Goal: Find specific page/section: Find specific page/section

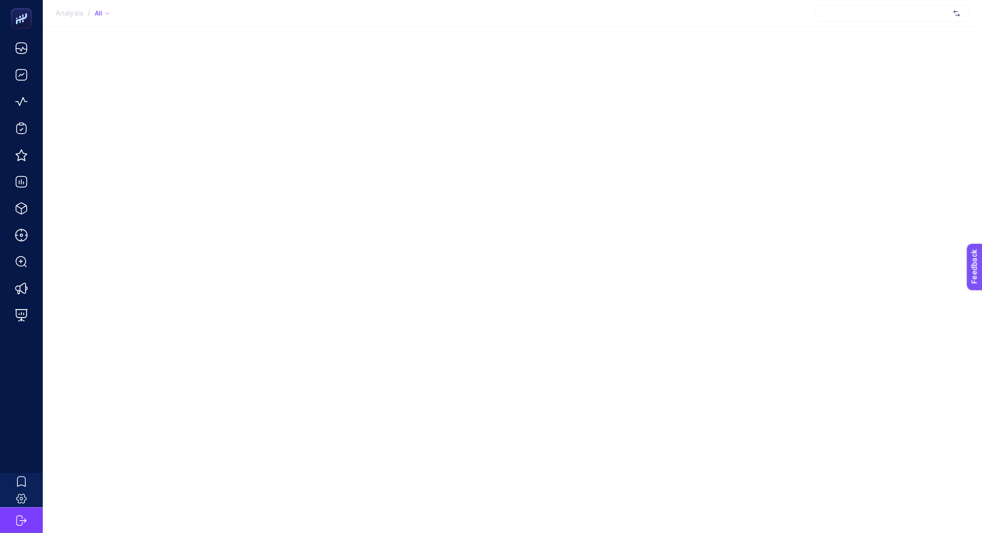
click at [863, 16] on div at bounding box center [893, 13] width 154 height 17
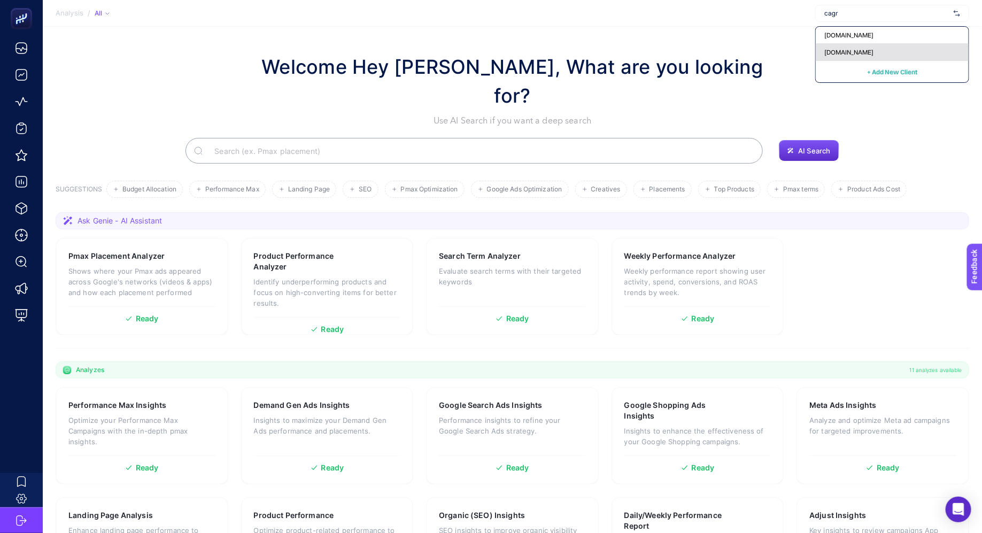
type input "cagr"
click at [864, 49] on span "[DOMAIN_NAME]" at bounding box center [849, 52] width 49 height 9
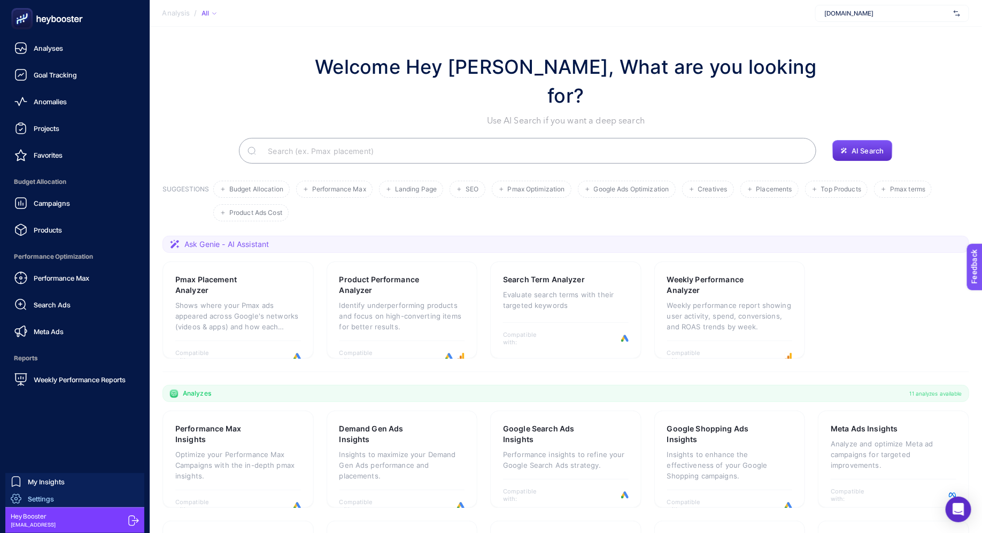
click at [51, 497] on span "Settings" at bounding box center [41, 499] width 26 height 9
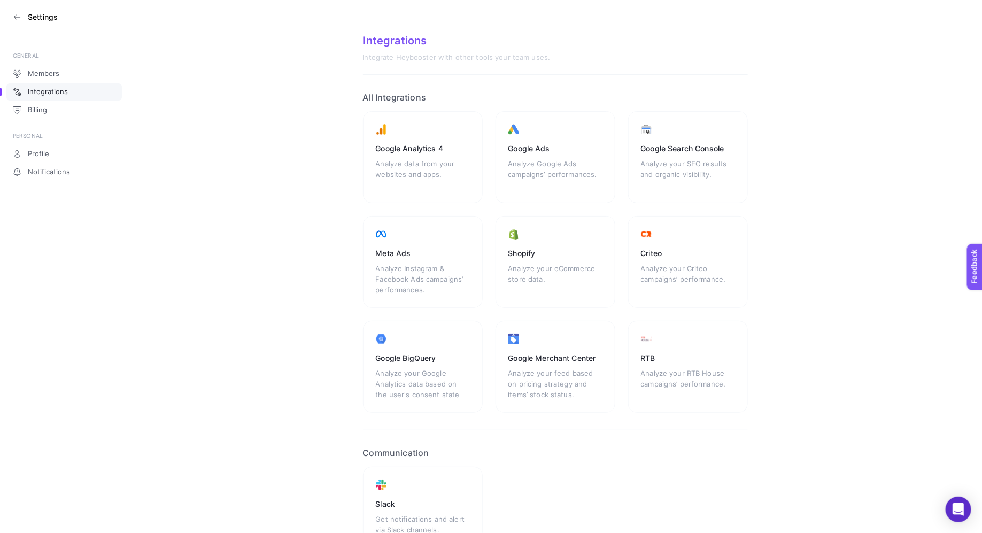
click at [21, 20] on section "Settings" at bounding box center [64, 17] width 103 height 34
click at [13, 18] on icon at bounding box center [17, 17] width 9 height 9
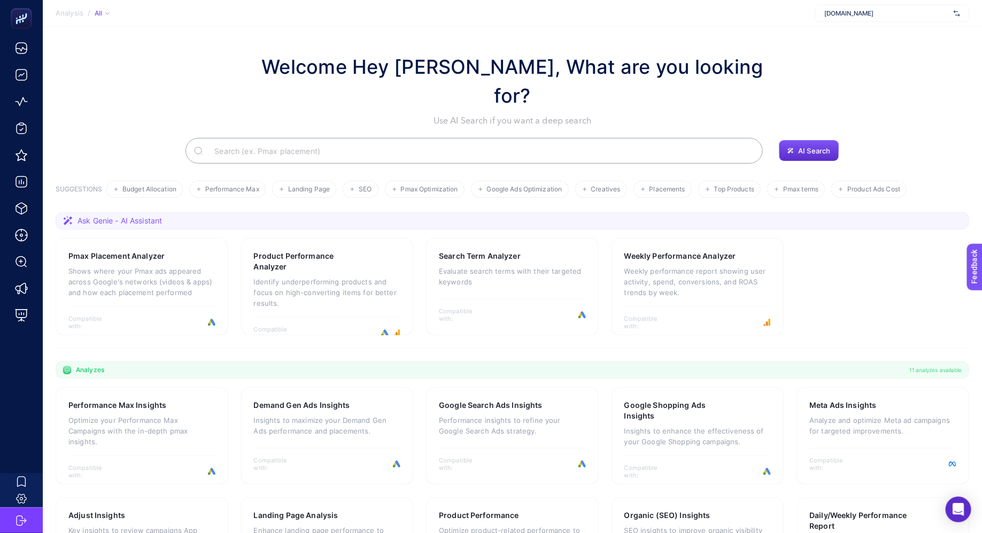
click at [903, 13] on span "[DOMAIN_NAME]" at bounding box center [887, 13] width 125 height 9
type input "cagrimarket"
type input "cagri"
click at [893, 34] on div "[DOMAIN_NAME]" at bounding box center [892, 35] width 153 height 17
click at [654, 33] on section "Welcome Hey [PERSON_NAME], What are you looking for? Use AI Search if you want …" at bounding box center [513, 372] width 940 height 691
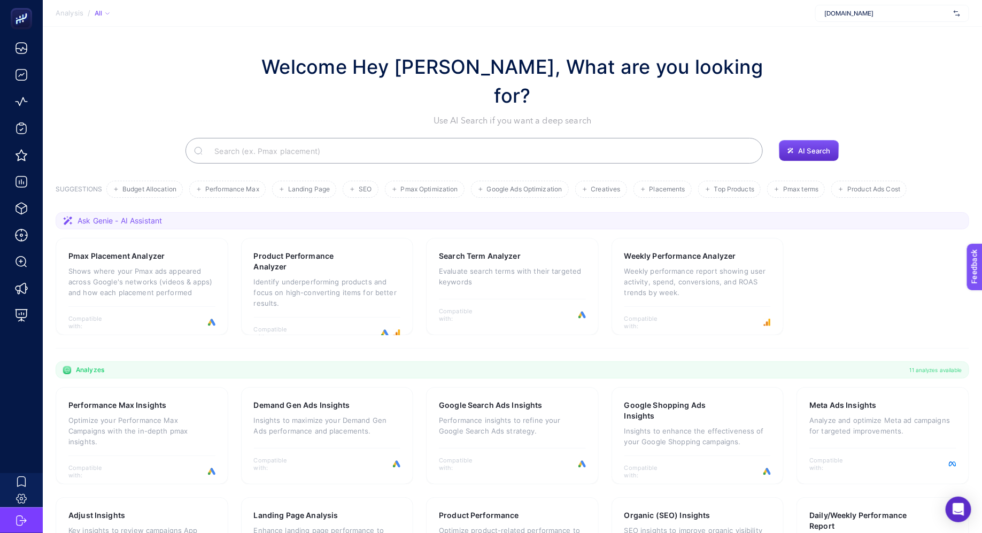
click at [861, 9] on span "[DOMAIN_NAME]" at bounding box center [887, 13] width 125 height 9
type input "[DOMAIN_NAME]"
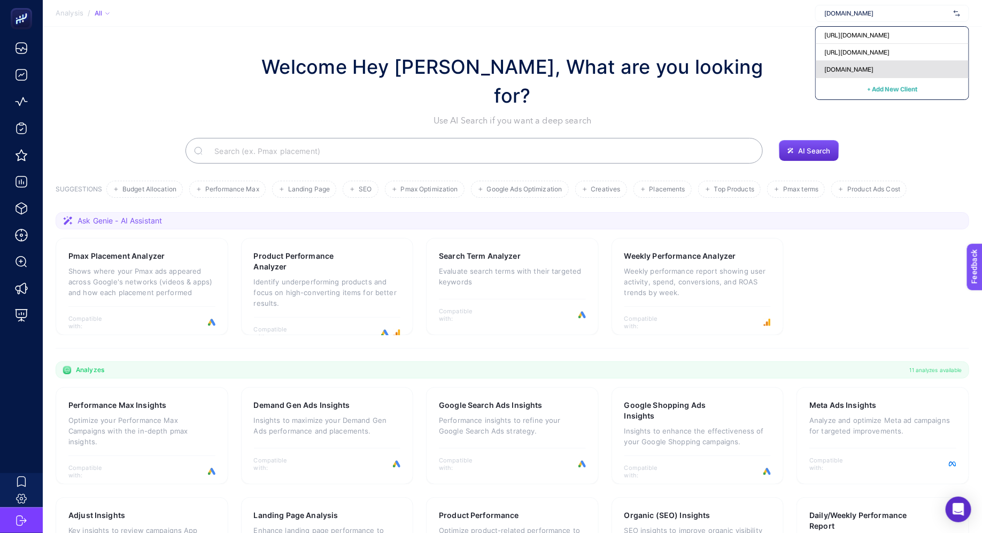
click at [872, 64] on div "[DOMAIN_NAME]" at bounding box center [892, 69] width 153 height 17
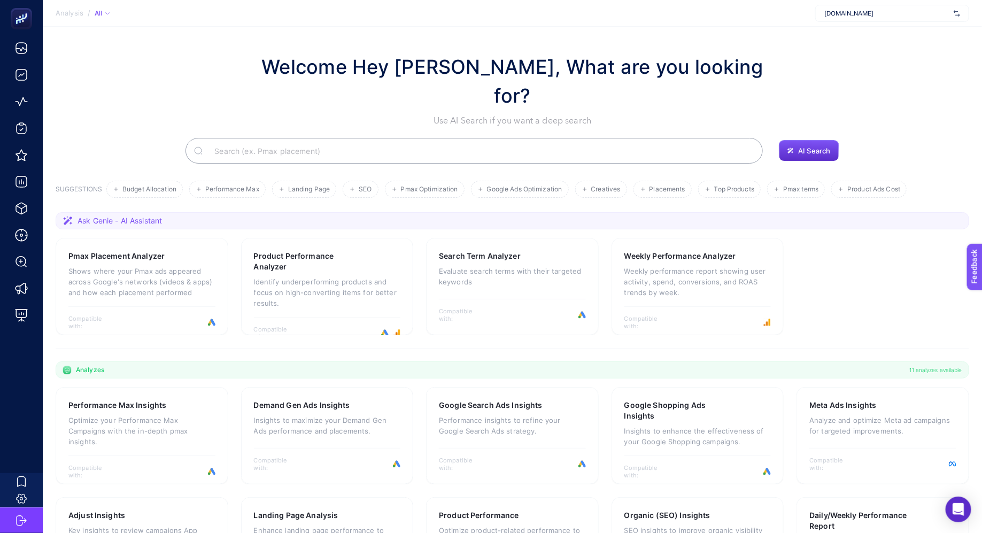
click at [323, 13] on section "Analysis / All [DOMAIN_NAME]" at bounding box center [513, 13] width 940 height 27
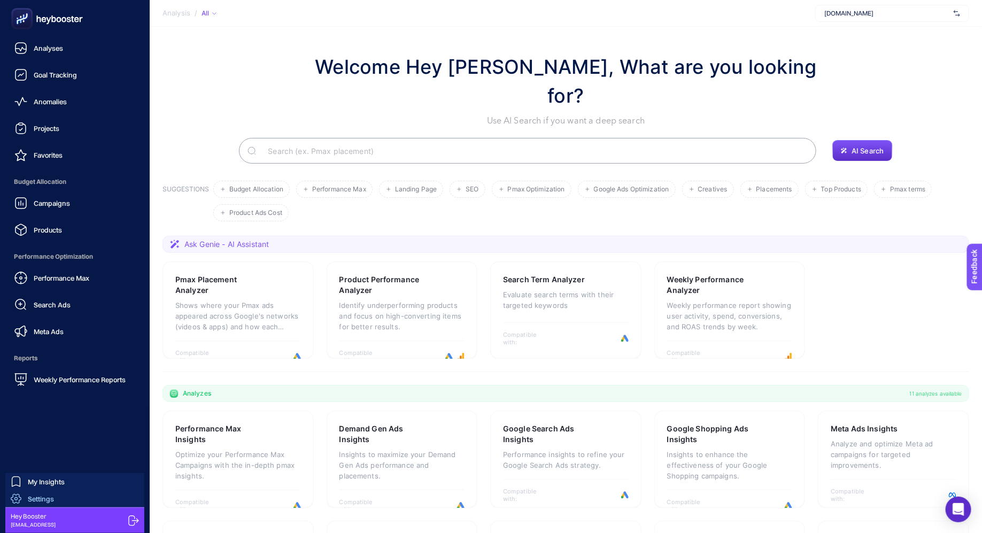
click at [49, 506] on link "Settings" at bounding box center [74, 498] width 139 height 17
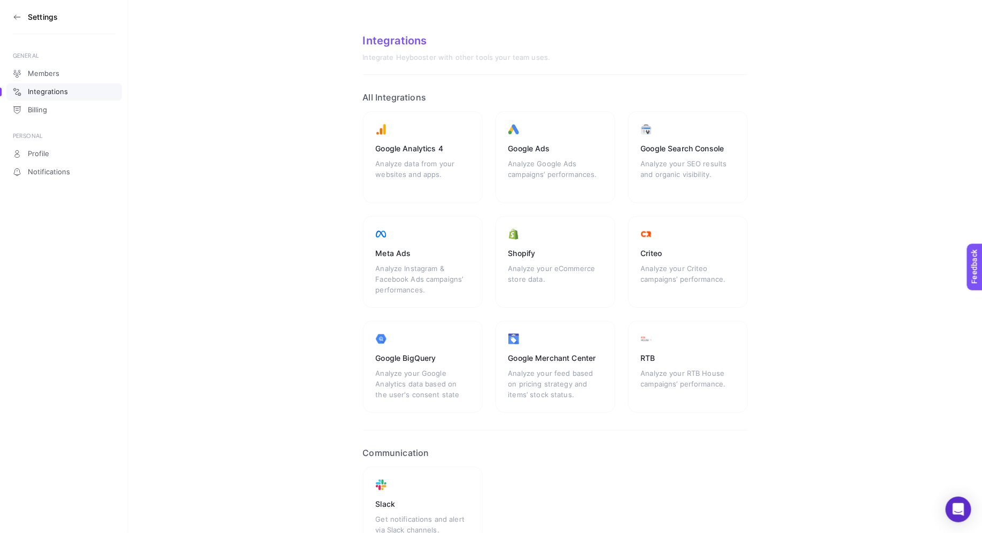
click at [17, 17] on icon at bounding box center [17, 17] width 6 height 0
